Goal: Information Seeking & Learning: Learn about a topic

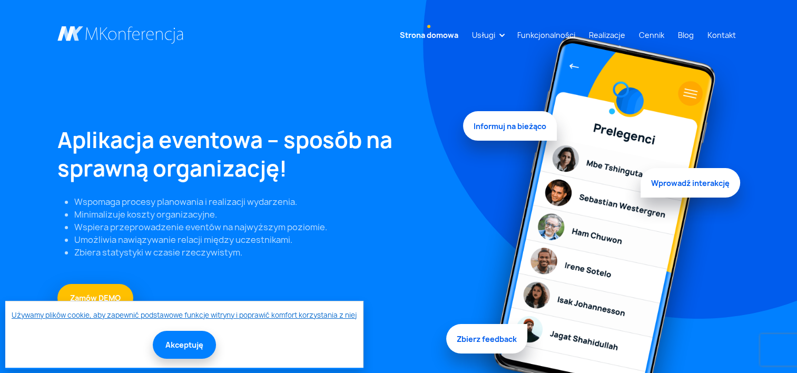
scroll to position [53, 0]
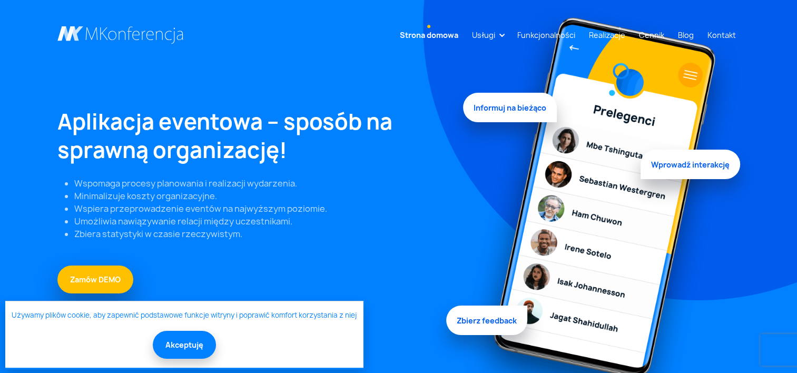
click at [189, 338] on button "Akceptuję" at bounding box center [184, 345] width 63 height 28
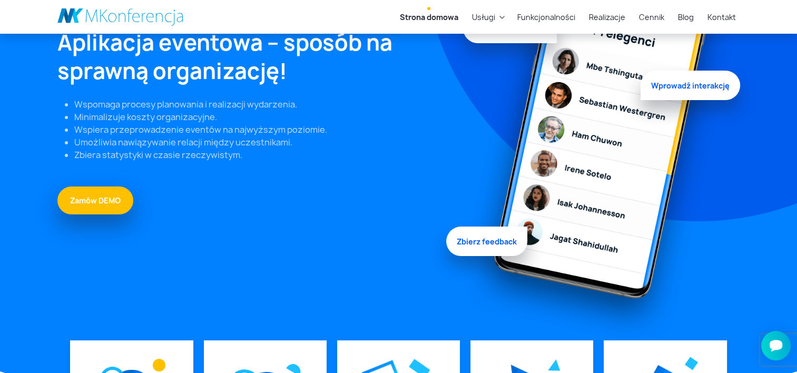
scroll to position [263, 0]
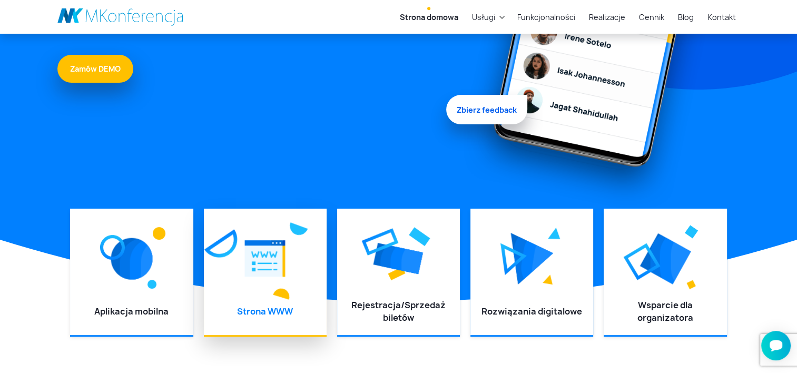
click at [279, 274] on img at bounding box center [265, 258] width 41 height 47
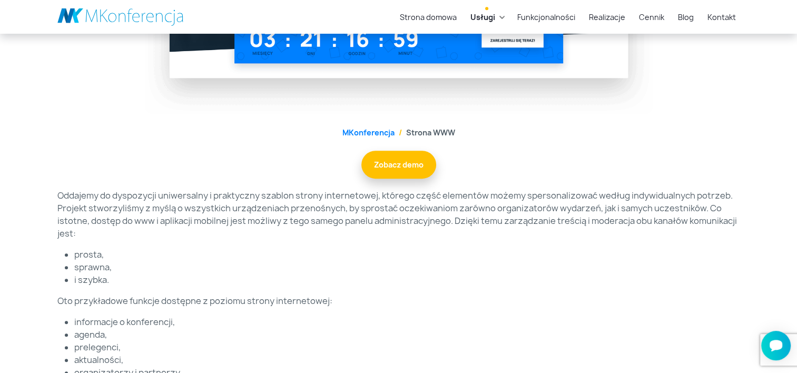
scroll to position [369, 0]
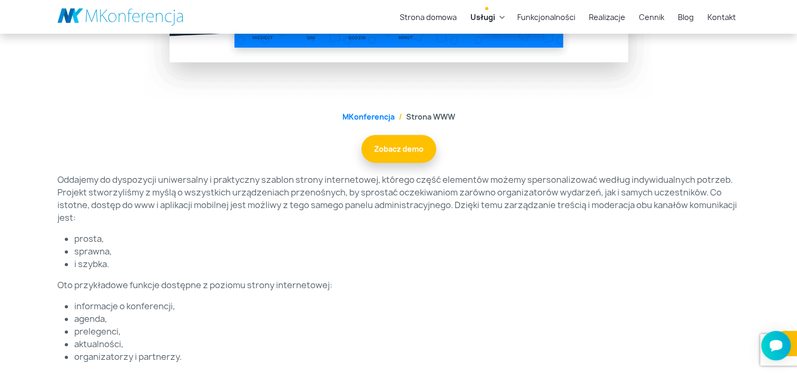
click at [386, 187] on p "Oddajemy do dyspozycji uniwersalny i praktyczny szablon strony internetowej, kt…" at bounding box center [398, 198] width 682 height 51
click at [390, 150] on link "Zobacz demo" at bounding box center [398, 148] width 75 height 28
